Goal: Check status: Check status

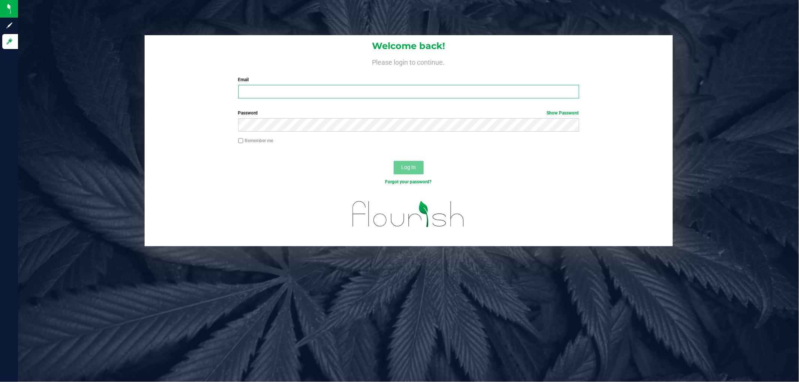
click at [283, 94] on input "Email" at bounding box center [408, 91] width 341 height 13
type input "[EMAIL_ADDRESS][DOMAIN_NAME]"
click at [393, 161] on button "Log In" at bounding box center [408, 167] width 30 height 13
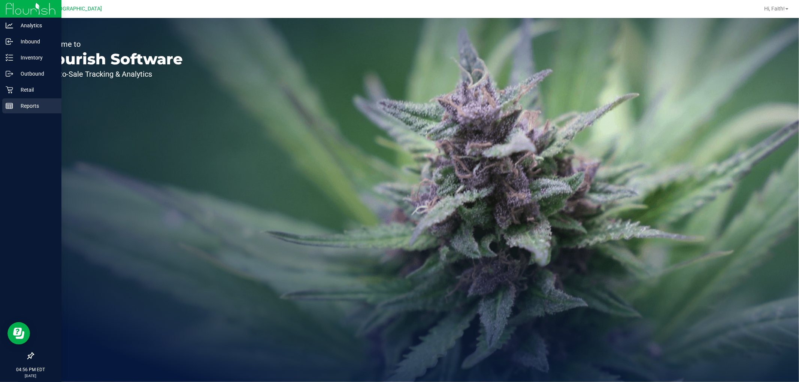
click at [33, 101] on p "Reports" at bounding box center [35, 105] width 45 height 9
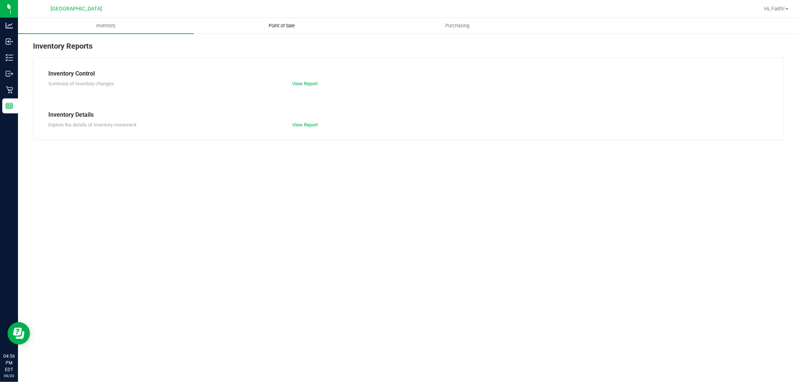
click at [287, 23] on span "Point of Sale" at bounding box center [281, 25] width 46 height 7
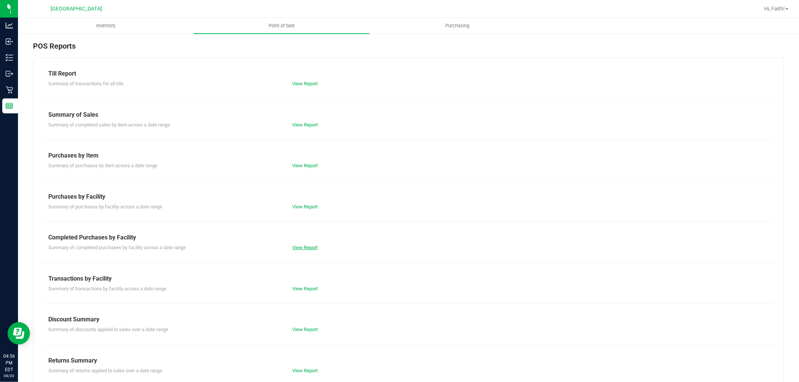
click at [308, 247] on link "View Report" at bounding box center [304, 248] width 25 height 6
